Goal: Task Accomplishment & Management: Complete application form

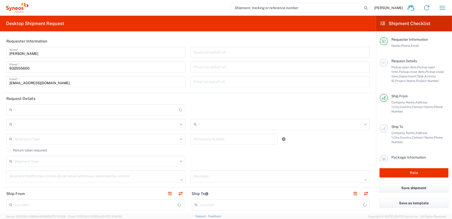
type input "[GEOGRAPHIC_DATA]"
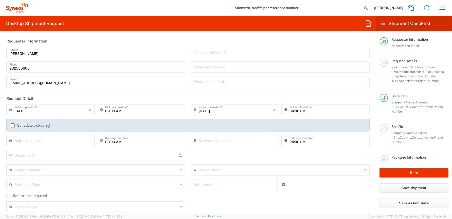
type input "Syneos Health Clinical [GEOGRAPHIC_DATA]"
type input "8350"
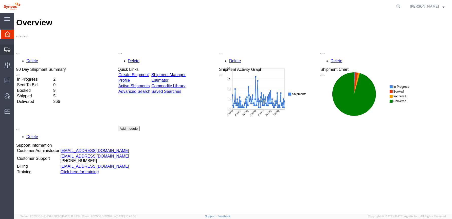
click at [17, 48] on span "Shipments" at bounding box center [16, 50] width 4 height 10
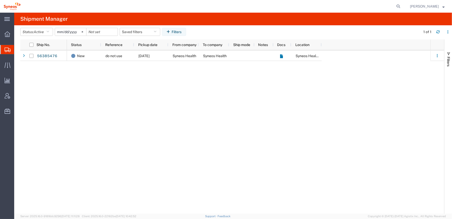
click at [134, 82] on div "New do not use 08/29/2025 Syneos Health Syneos Health Syneos Health Clinical Sp…" at bounding box center [248, 132] width 363 height 164
click at [7, 65] on icon at bounding box center [7, 65] width 6 height 6
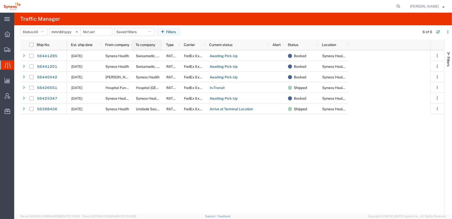
click at [132, 44] on div "To company" at bounding box center [147, 45] width 30 height 11
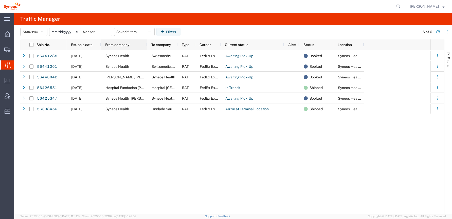
drag, startPoint x: 131, startPoint y: 44, endPoint x: 146, endPoint y: 45, distance: 15.8
click at [146, 45] on div at bounding box center [147, 45] width 2 height 11
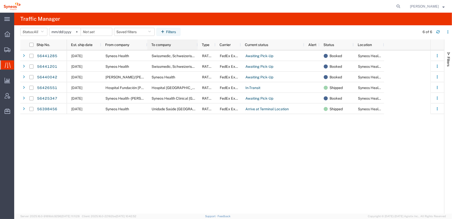
drag, startPoint x: 177, startPoint y: 44, endPoint x: 197, endPoint y: 44, distance: 20.0
click at [197, 44] on div at bounding box center [197, 45] width 2 height 11
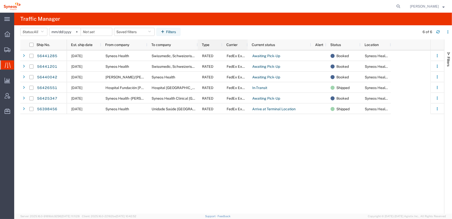
drag, startPoint x: 215, startPoint y: 45, endPoint x: 222, endPoint y: 45, distance: 6.8
click at [222, 45] on div at bounding box center [222, 45] width 2 height 11
